Goal: Task Accomplishment & Management: Use online tool/utility

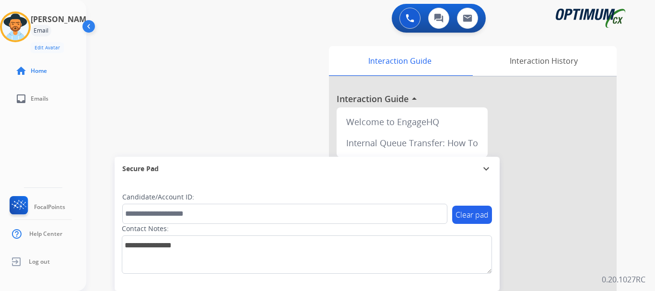
click at [29, 27] on img at bounding box center [15, 26] width 27 height 27
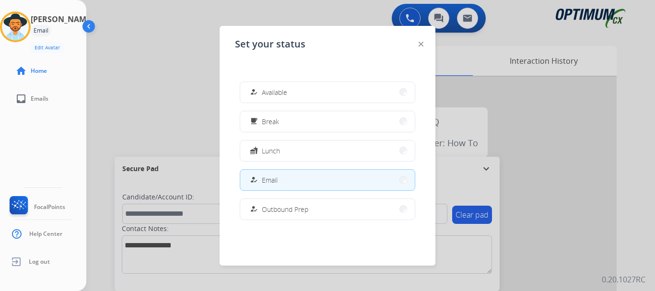
click at [279, 118] on span "Break" at bounding box center [270, 122] width 17 height 10
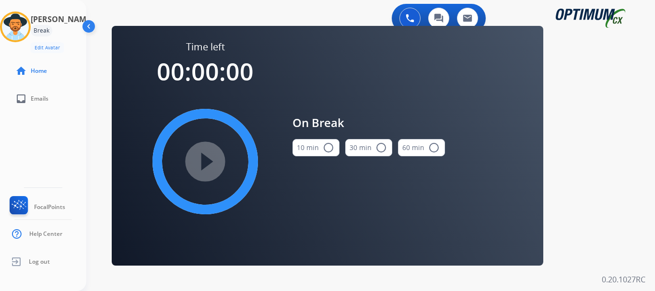
click at [318, 146] on button "10 min radio_button_unchecked" at bounding box center [316, 147] width 47 height 17
click at [200, 167] on mat-icon "play_circle_filled" at bounding box center [206, 162] width 12 height 12
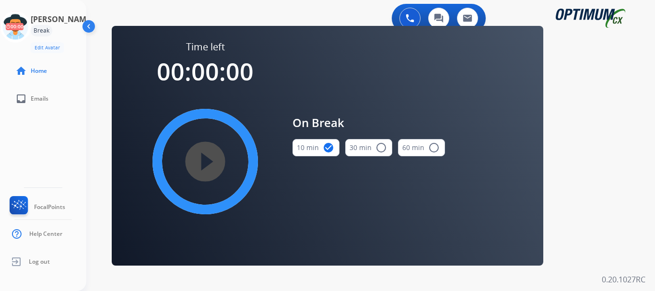
click at [286, 27] on div "Time left 00:00:00 play_circle_filled On Break 10 min check_circle 30 min radio…" at bounding box center [328, 146] width 432 height 240
click at [15, 27] on icon at bounding box center [15, 27] width 31 height 31
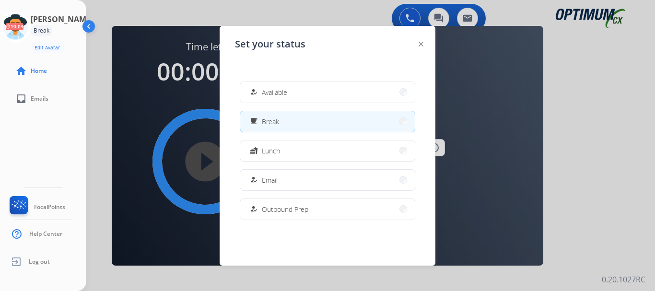
click at [276, 178] on span "Email" at bounding box center [270, 180] width 16 height 10
